Goal: Communication & Community: Answer question/provide support

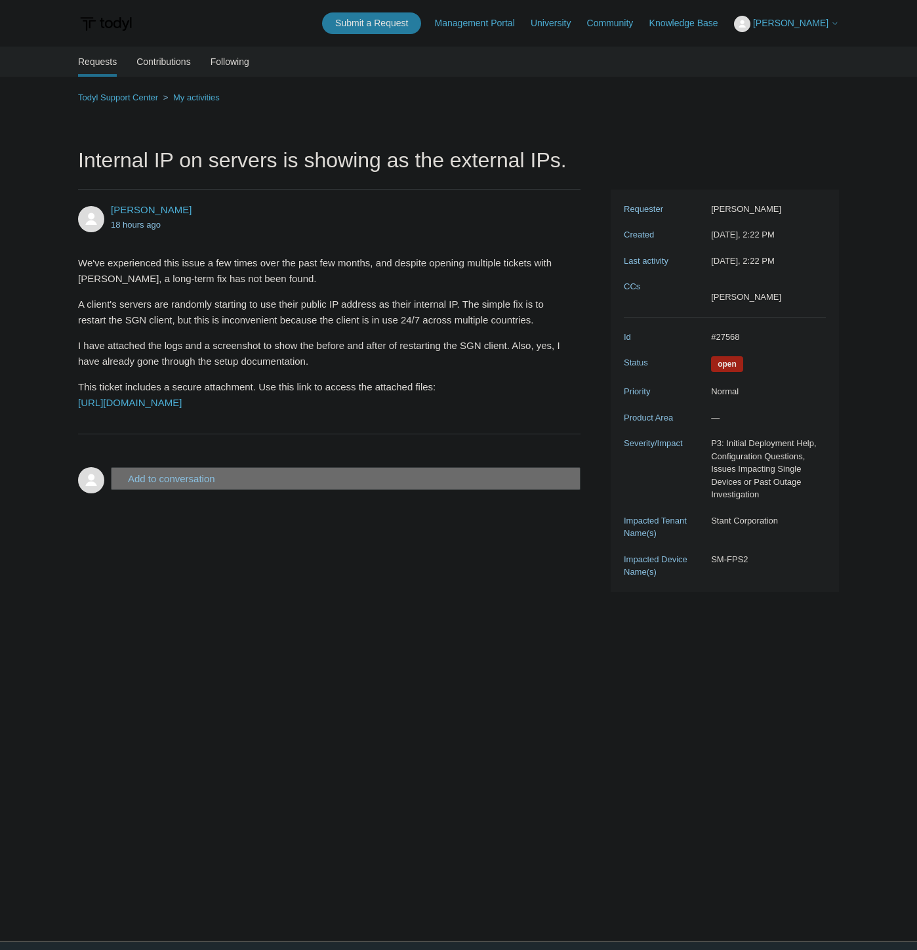
scroll to position [43, 0]
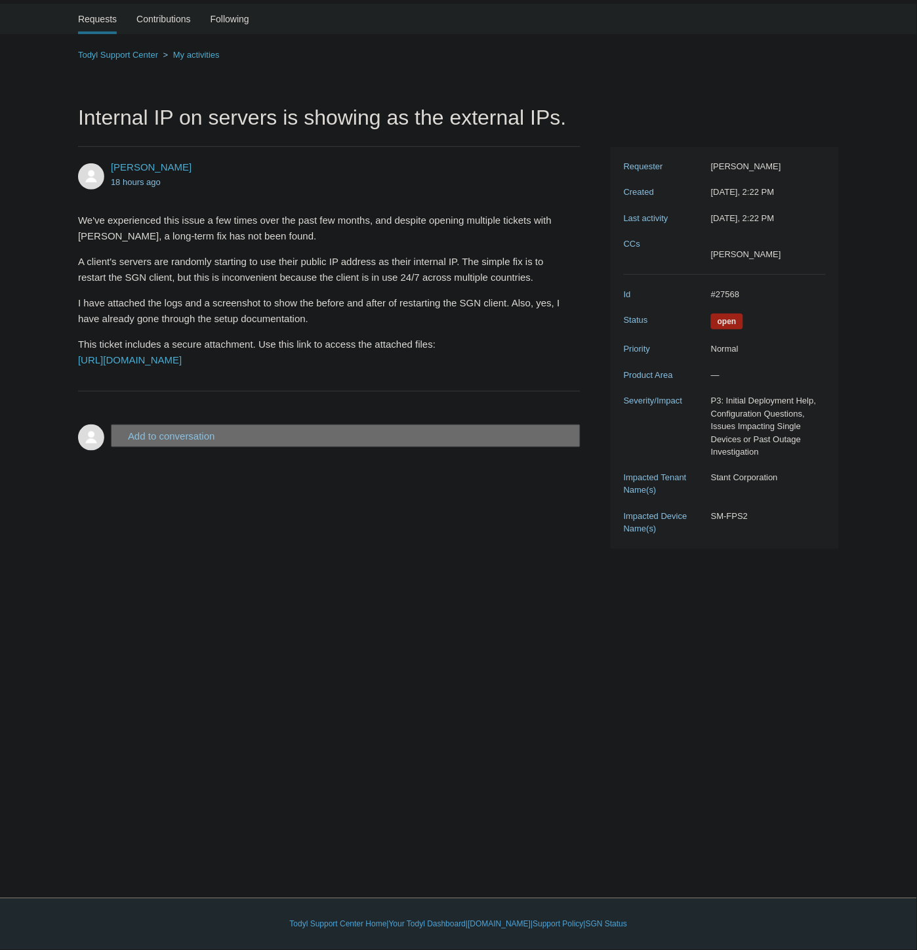
click at [96, 12] on li "Requests" at bounding box center [97, 19] width 39 height 30
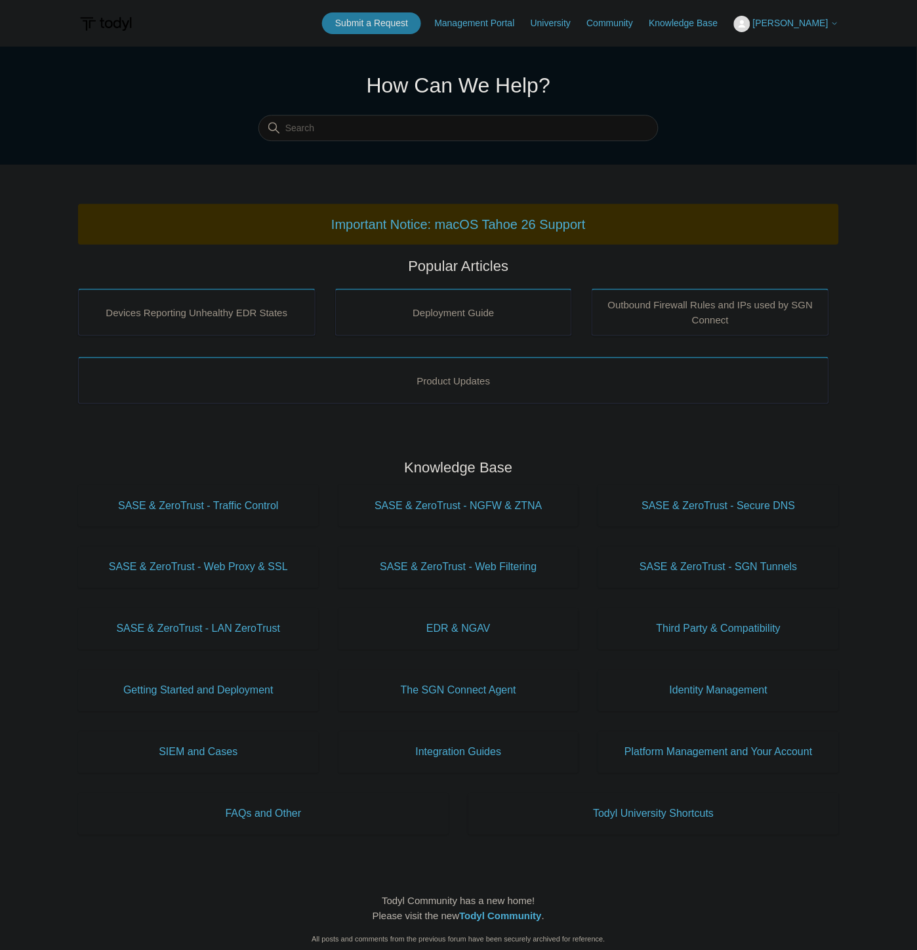
click at [820, 28] on span "[PERSON_NAME]" at bounding box center [790, 23] width 75 height 10
click at [811, 51] on link "My Support Requests" at bounding box center [799, 51] width 128 height 23
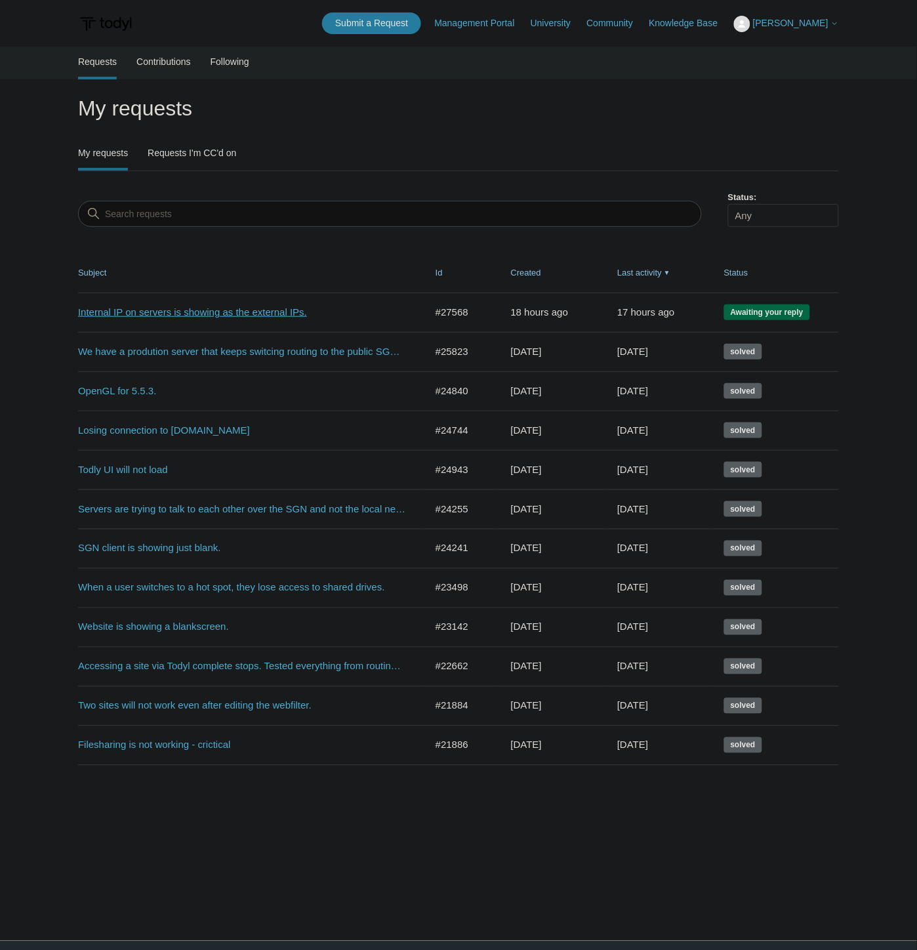
click at [193, 312] on link "Internal IP on servers is showing as the external IPs." at bounding box center [242, 312] width 328 height 15
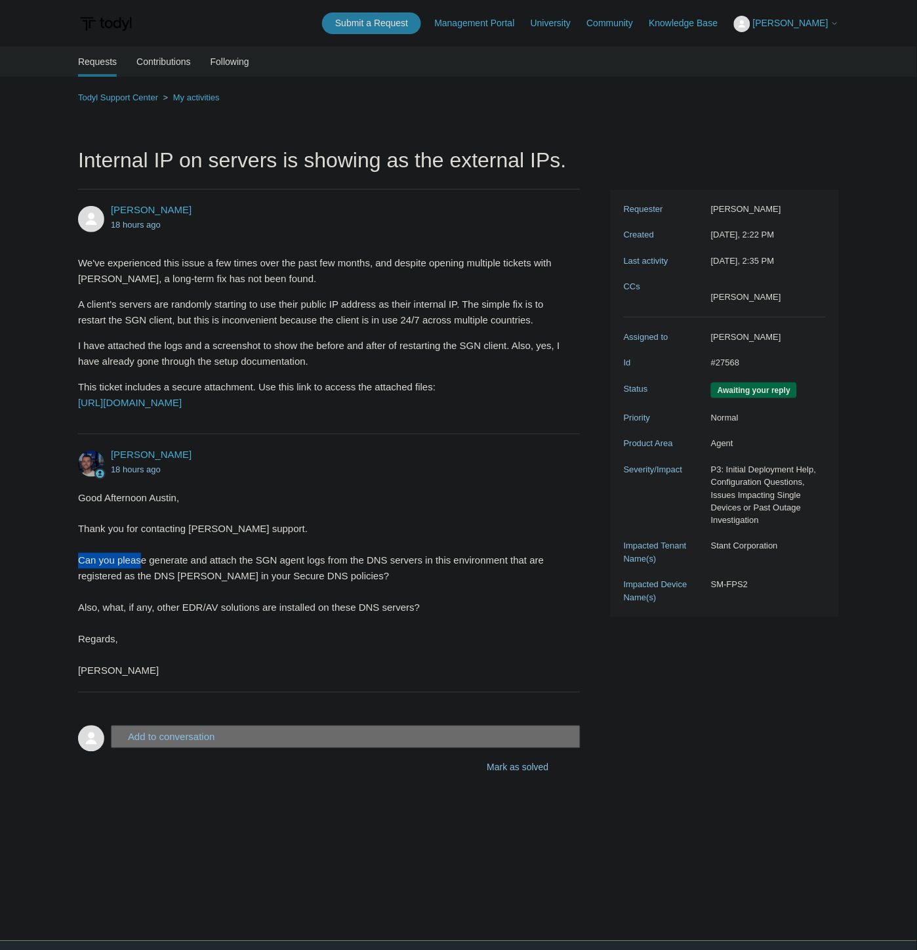
drag, startPoint x: 81, startPoint y: 593, endPoint x: 140, endPoint y: 592, distance: 59.1
click at [140, 592] on div "Good Afternoon [PERSON_NAME], Thank you for contacting [PERSON_NAME] support. C…" at bounding box center [322, 584] width 489 height 189
click at [132, 607] on div "Good Afternoon [PERSON_NAME], Thank you for contacting [PERSON_NAME] support. C…" at bounding box center [322, 584] width 489 height 189
drag, startPoint x: 129, startPoint y: 633, endPoint x: 293, endPoint y: 643, distance: 163.6
click at [293, 641] on div "Good Afternoon [PERSON_NAME], Thank you for contacting [PERSON_NAME] support. C…" at bounding box center [322, 584] width 489 height 189
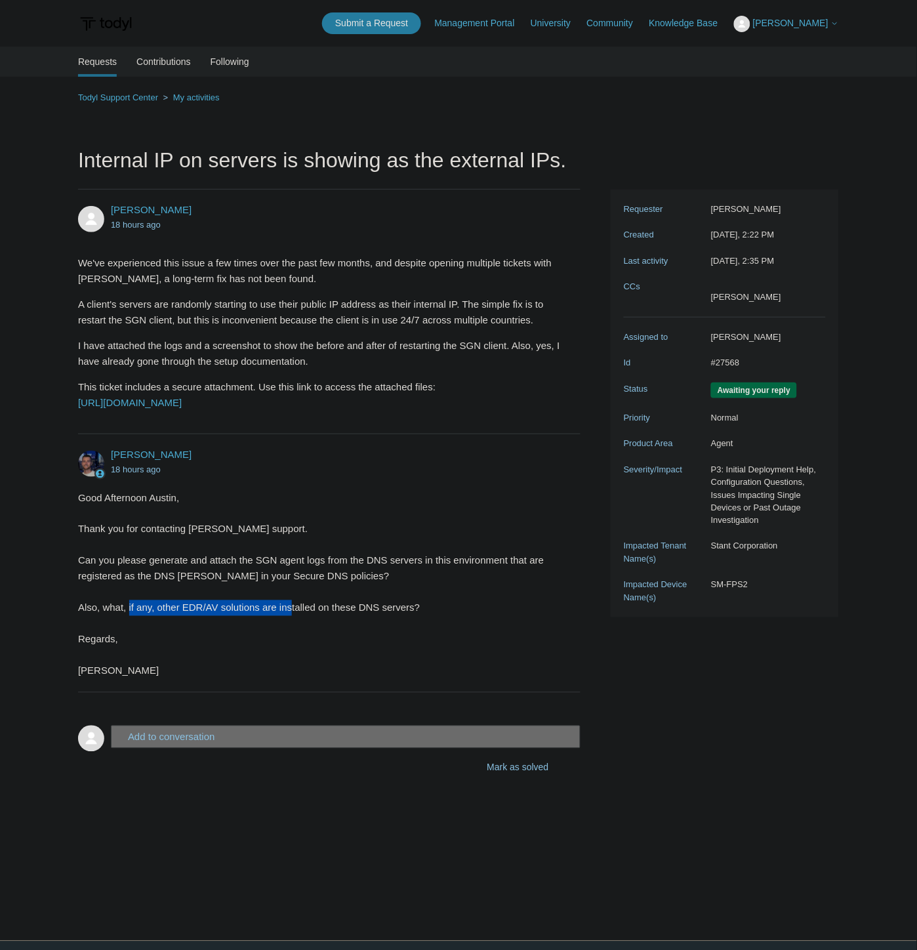
click at [291, 645] on div "Good Afternoon [PERSON_NAME], Thank you for contacting [PERSON_NAME] support. C…" at bounding box center [322, 584] width 489 height 189
click at [162, 706] on div at bounding box center [329, 699] width 503 height 13
click at [161, 749] on button "Add to conversation" at bounding box center [346, 737] width 470 height 23
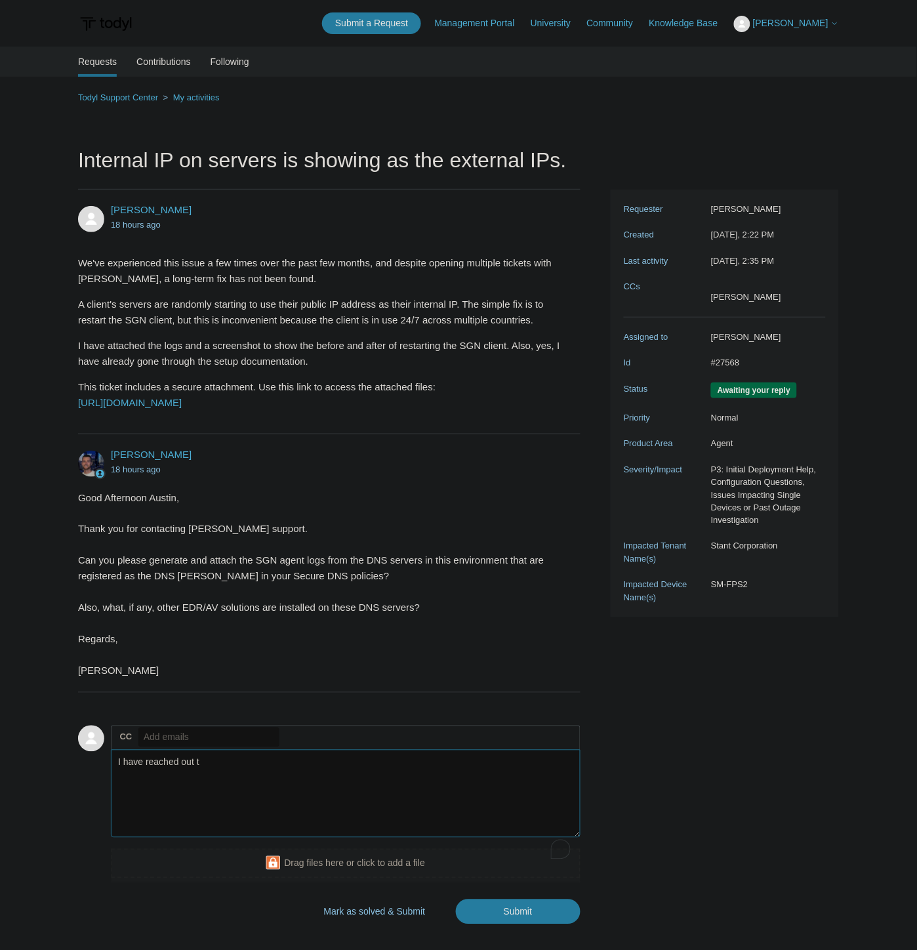
type textarea "I have reached out"
click at [320, 794] on textarea "for the AV/EDR, we have only the SGN on the client, and Windows Defender." at bounding box center [346, 794] width 470 height 89
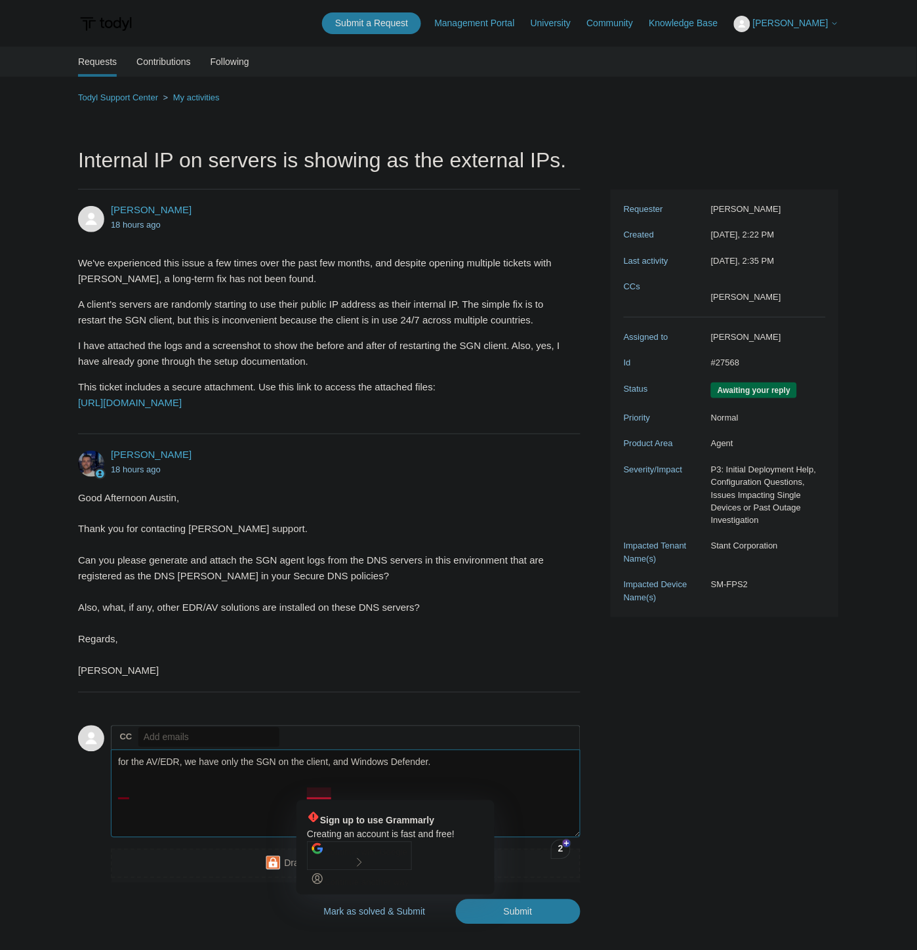
click at [253, 827] on textarea "for the AV/EDR, we have only the SGN on the client, and Windows Defender." at bounding box center [346, 794] width 470 height 89
type textarea "for the AV/EDR, we have only the SGN on the client, and Windows Defender."
click at [424, 806] on textarea "for the AV/EDR, we have only the SGN on the client, and Windows Defender." at bounding box center [346, 794] width 470 height 89
click at [434, 791] on textarea "for the AV/EDR, we have only the SGN on the client, and Windows Defender." at bounding box center [346, 794] width 470 height 89
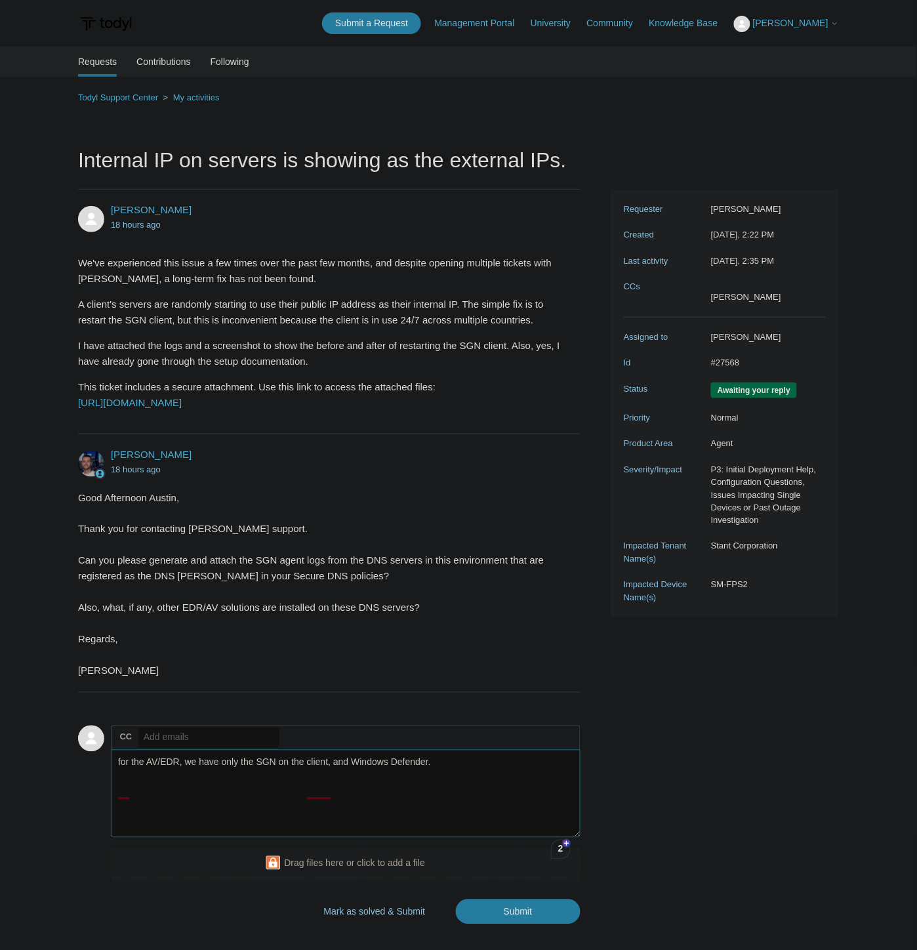
click at [434, 791] on textarea "for the AV/EDR, we have only the SGN on the client, and Windows Defender." at bounding box center [346, 794] width 470 height 89
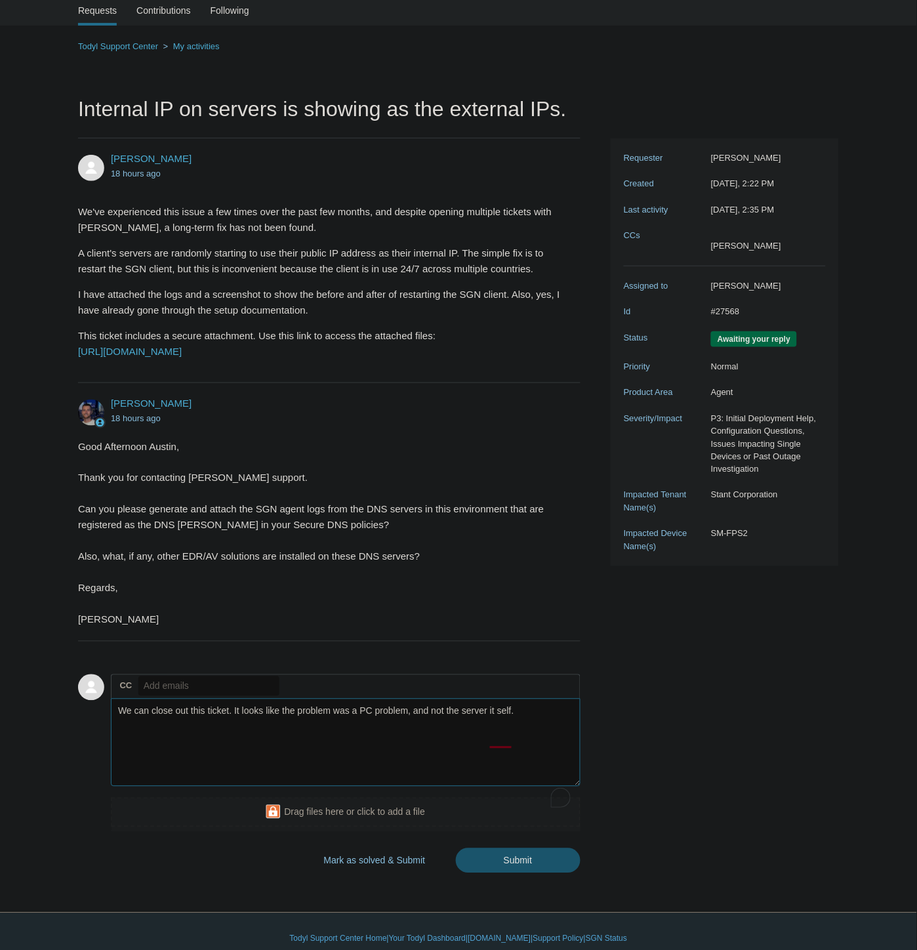
scroll to position [96, 0]
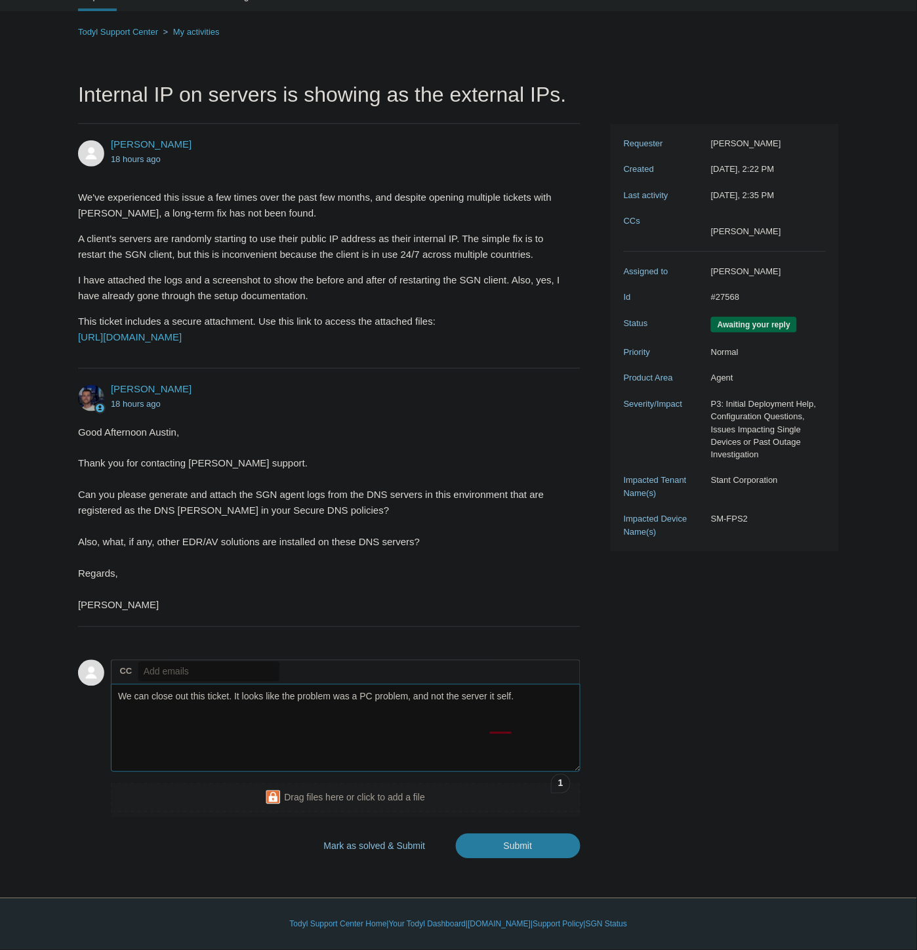
type textarea "We can close out this ticket. It looks like the problem was a PC problem, and n…"
click at [537, 862] on body "Skip to main content Submit a Request Management Portal University Community Kn…" at bounding box center [458, 442] width 917 height 1016
click at [535, 850] on input "Submit" at bounding box center [518, 845] width 125 height 26
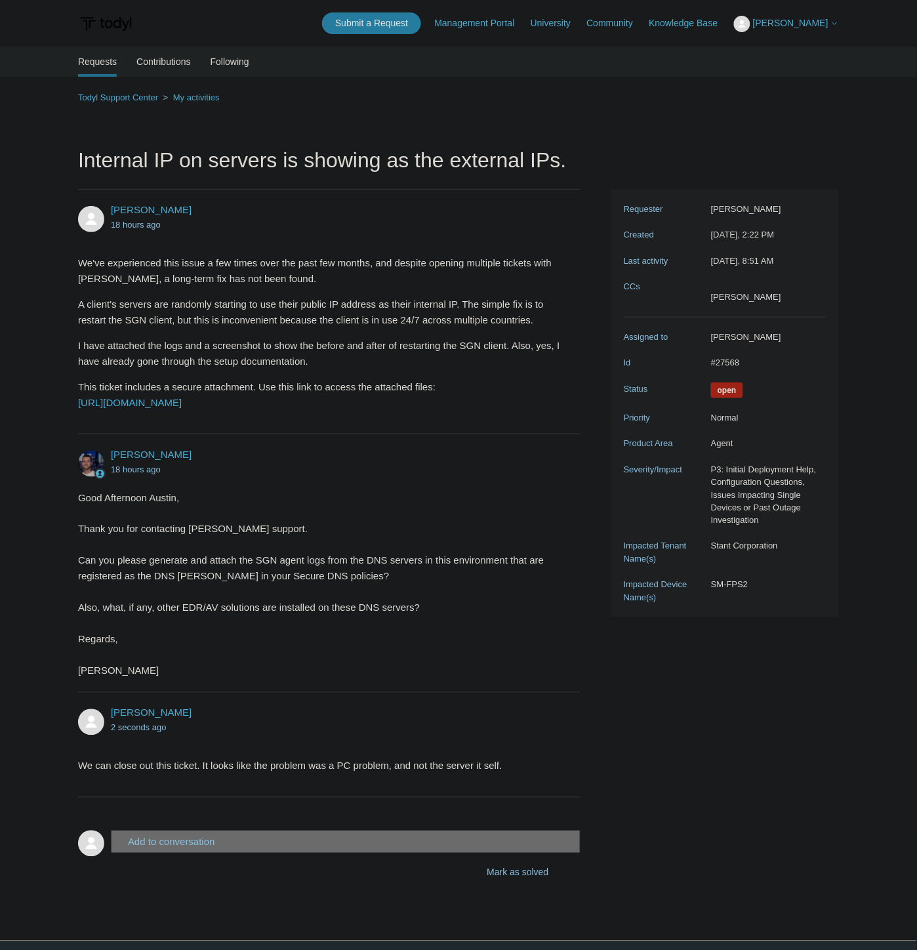
drag, startPoint x: 869, startPoint y: 958, endPoint x: 866, endPoint y: 967, distance: 9.8
click at [866, 949] on html "Skip to main content Submit a Request Management Portal University Community Kn…" at bounding box center [458, 496] width 917 height 993
